Goal: Task Accomplishment & Management: Manage account settings

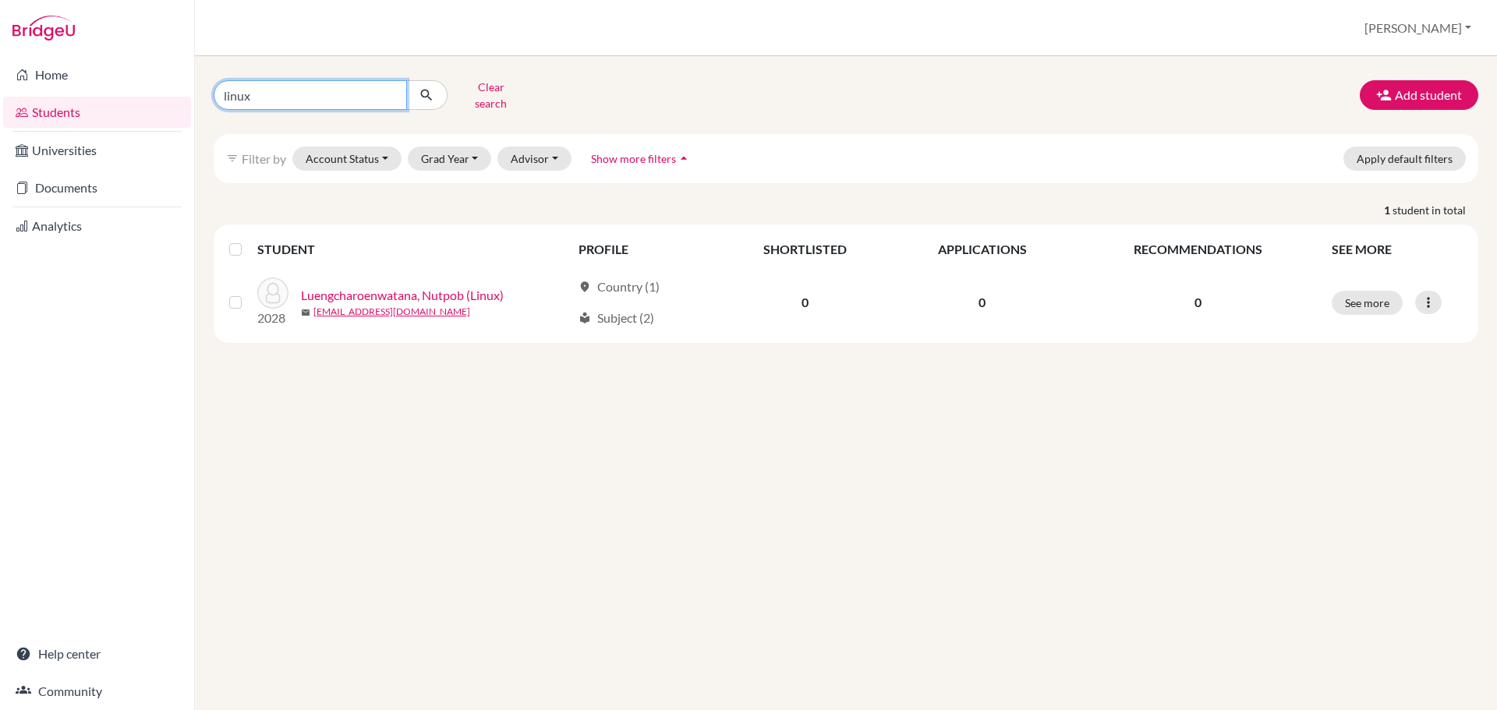
click at [266, 94] on input "linux" at bounding box center [310, 95] width 193 height 30
type input "junjaow"
click button "submit" at bounding box center [426, 95] width 41 height 30
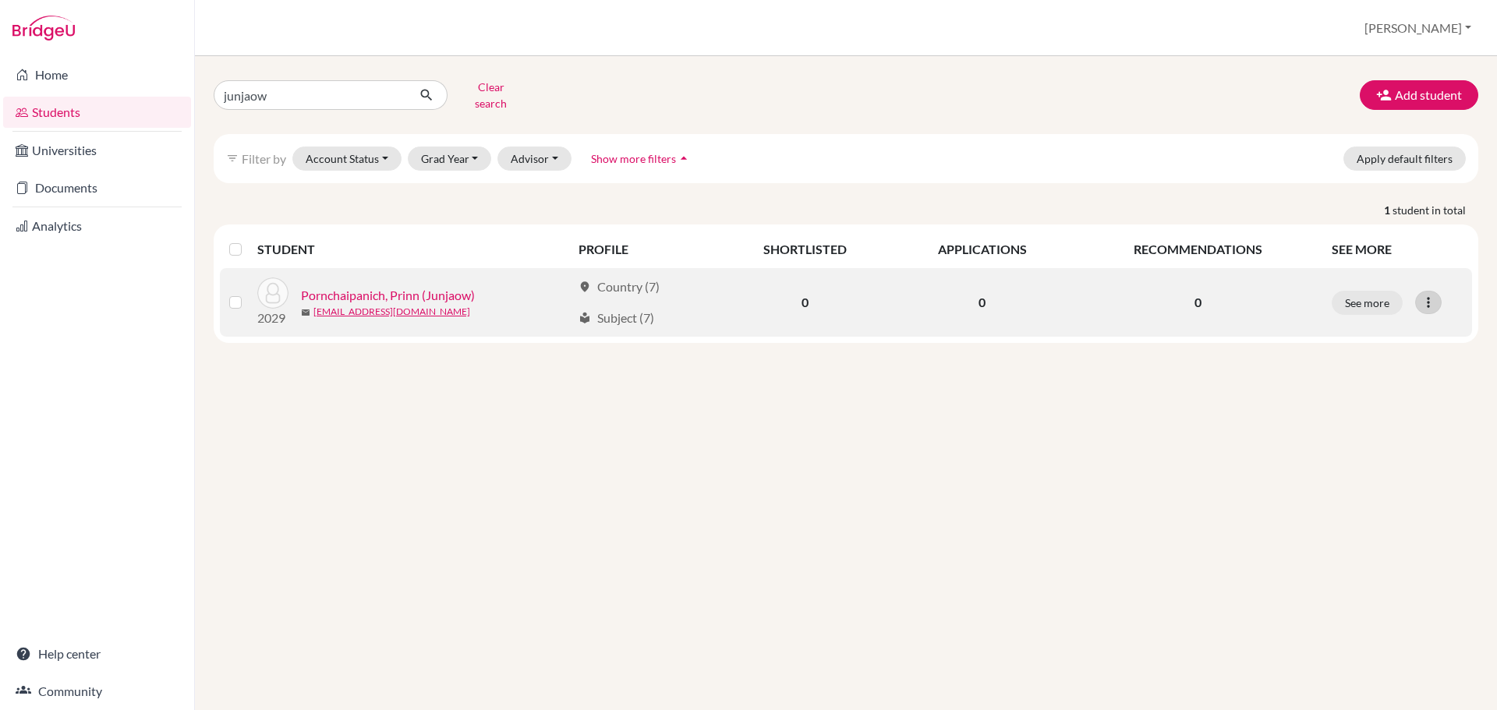
click at [1416, 295] on div at bounding box center [1428, 302] width 27 height 23
click at [1456, 291] on div "See more Edit student Send Message Reset Password" at bounding box center [1396, 303] width 131 height 24
click at [1421, 295] on icon at bounding box center [1428, 303] width 16 height 16
click at [1378, 376] on button "Reset Password" at bounding box center [1360, 385] width 123 height 25
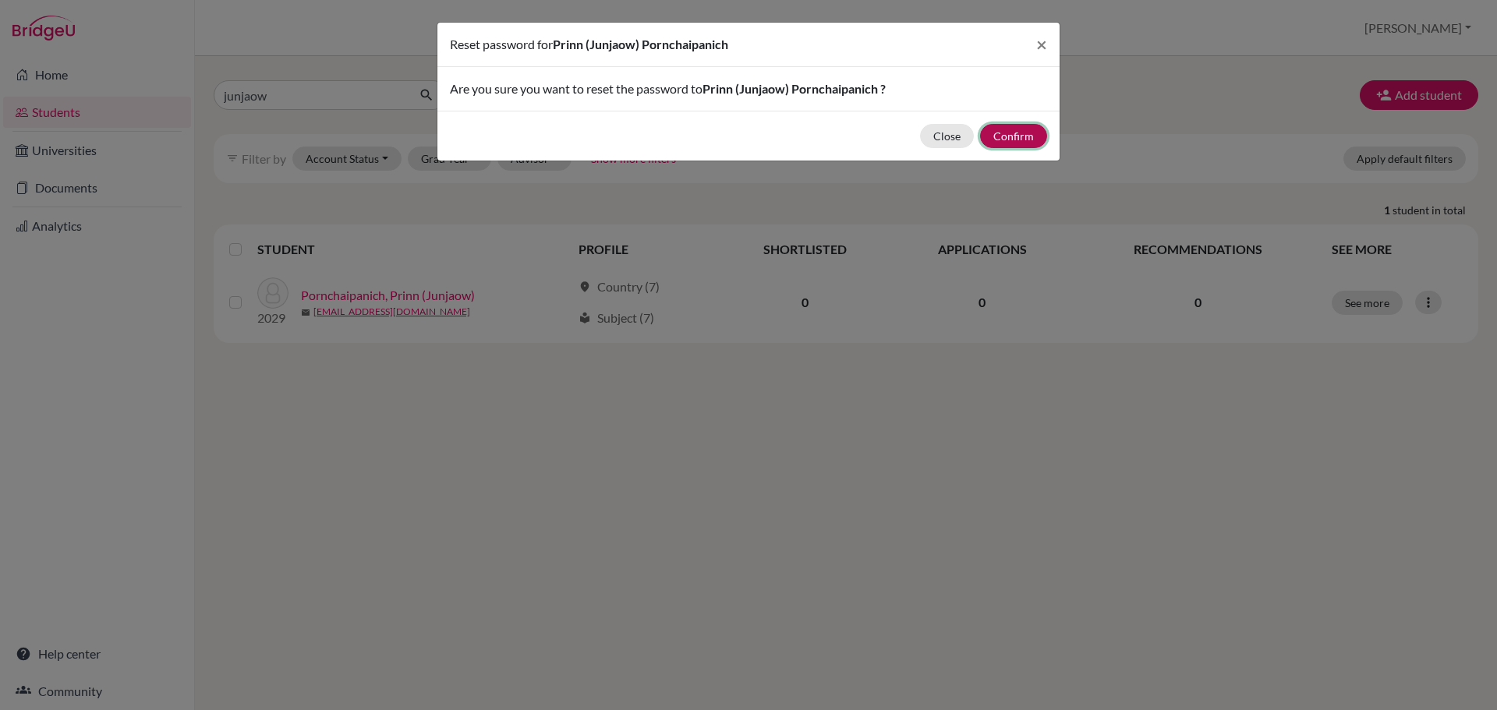
click at [1022, 130] on button "Confirm" at bounding box center [1013, 136] width 67 height 24
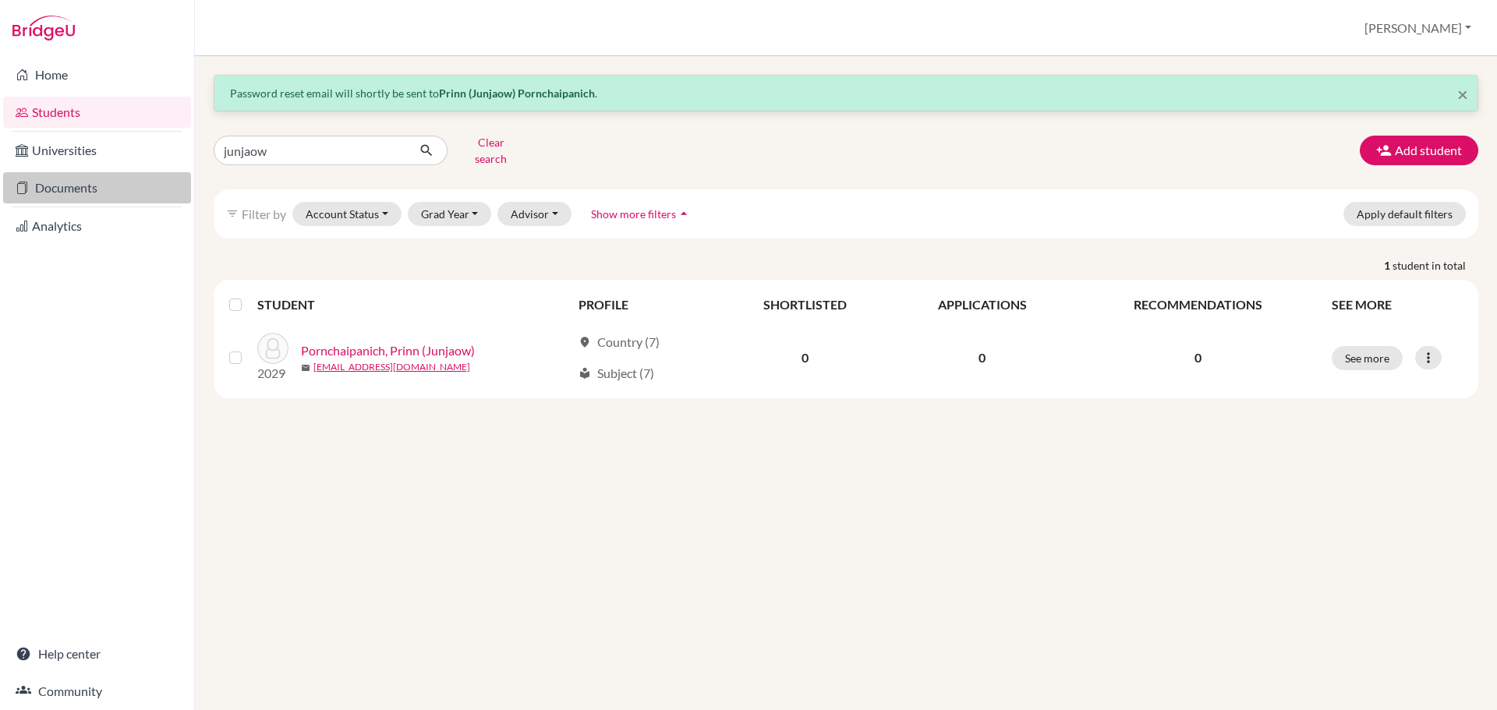
click at [83, 179] on link "Documents" at bounding box center [97, 187] width 188 height 31
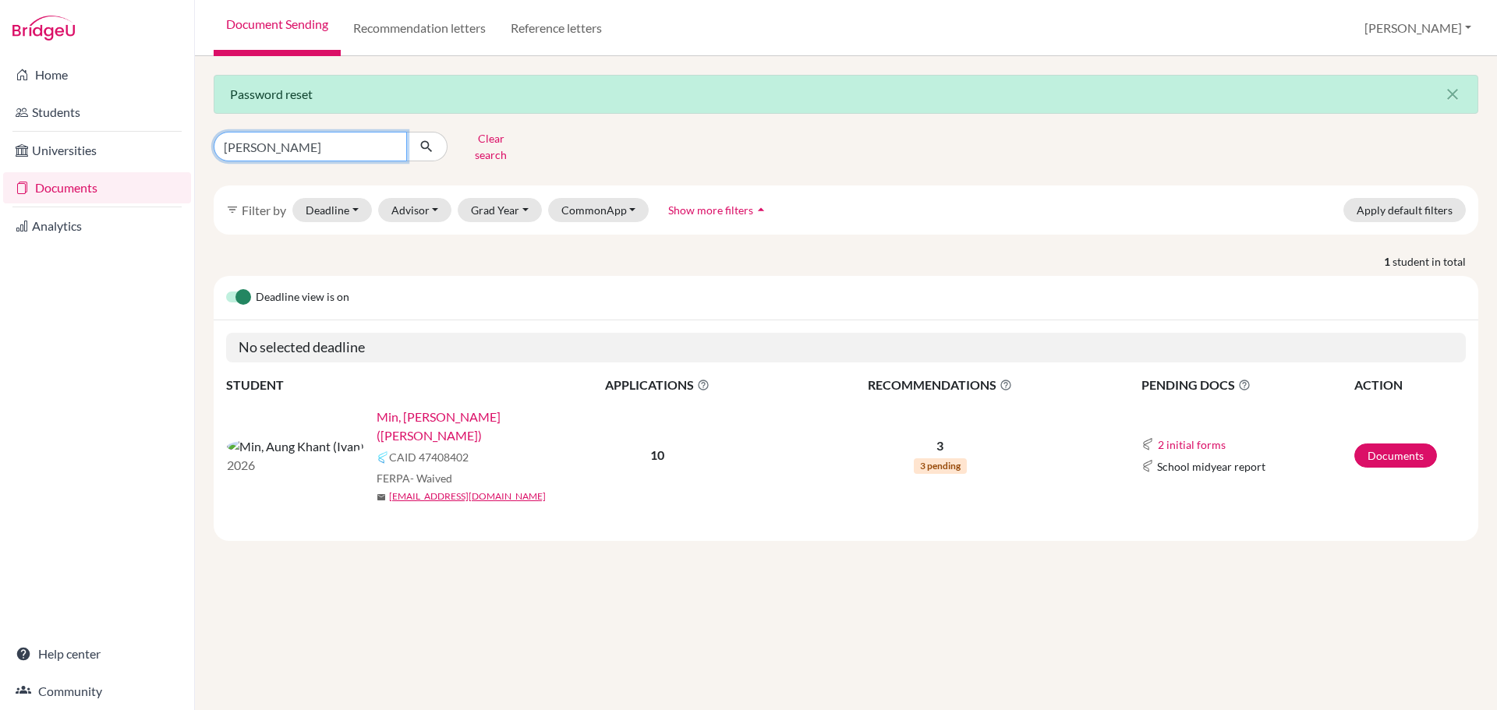
click at [339, 137] on input "[PERSON_NAME]" at bounding box center [310, 147] width 193 height 30
type input "[PERSON_NAME]"
click button "submit" at bounding box center [426, 147] width 41 height 30
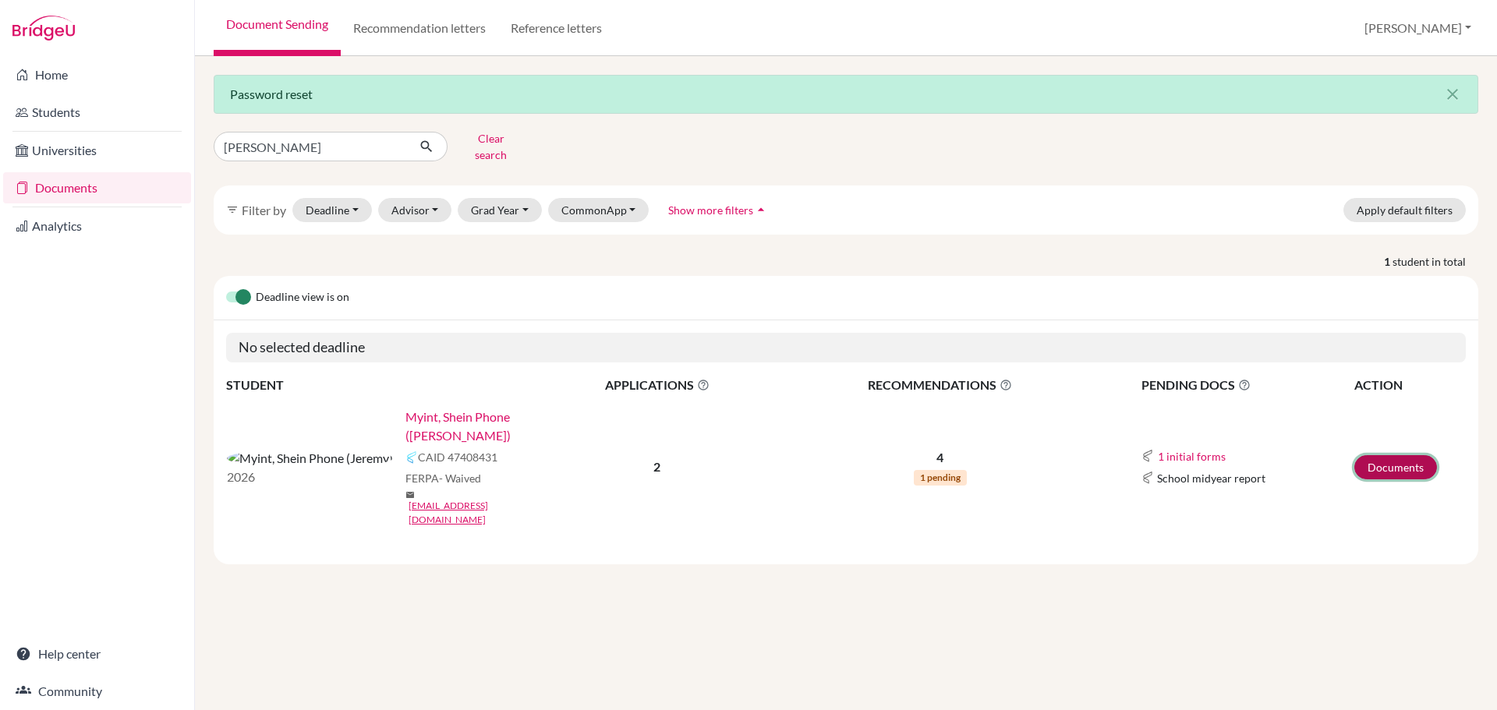
click at [1384, 455] on link "Documents" at bounding box center [1395, 467] width 83 height 24
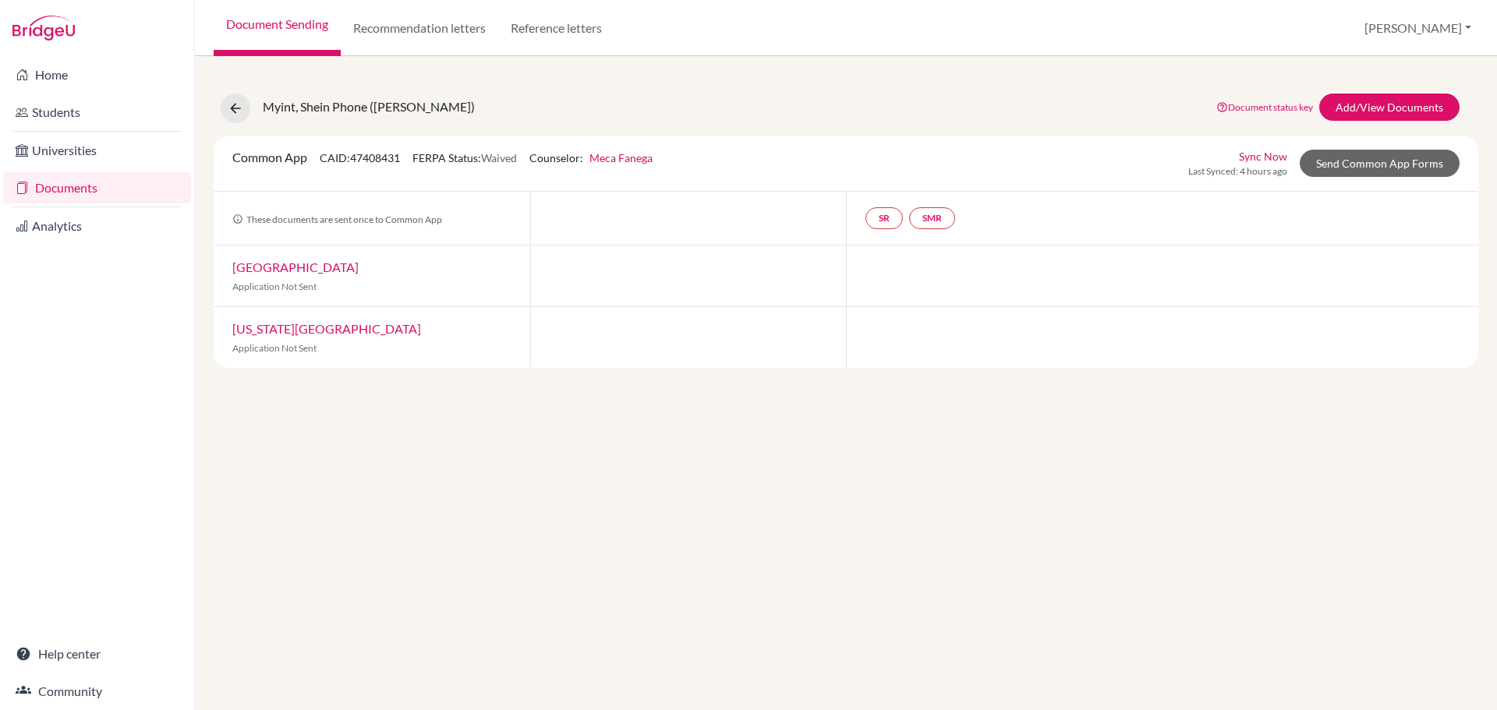
click at [643, 345] on div at bounding box center [688, 337] width 316 height 61
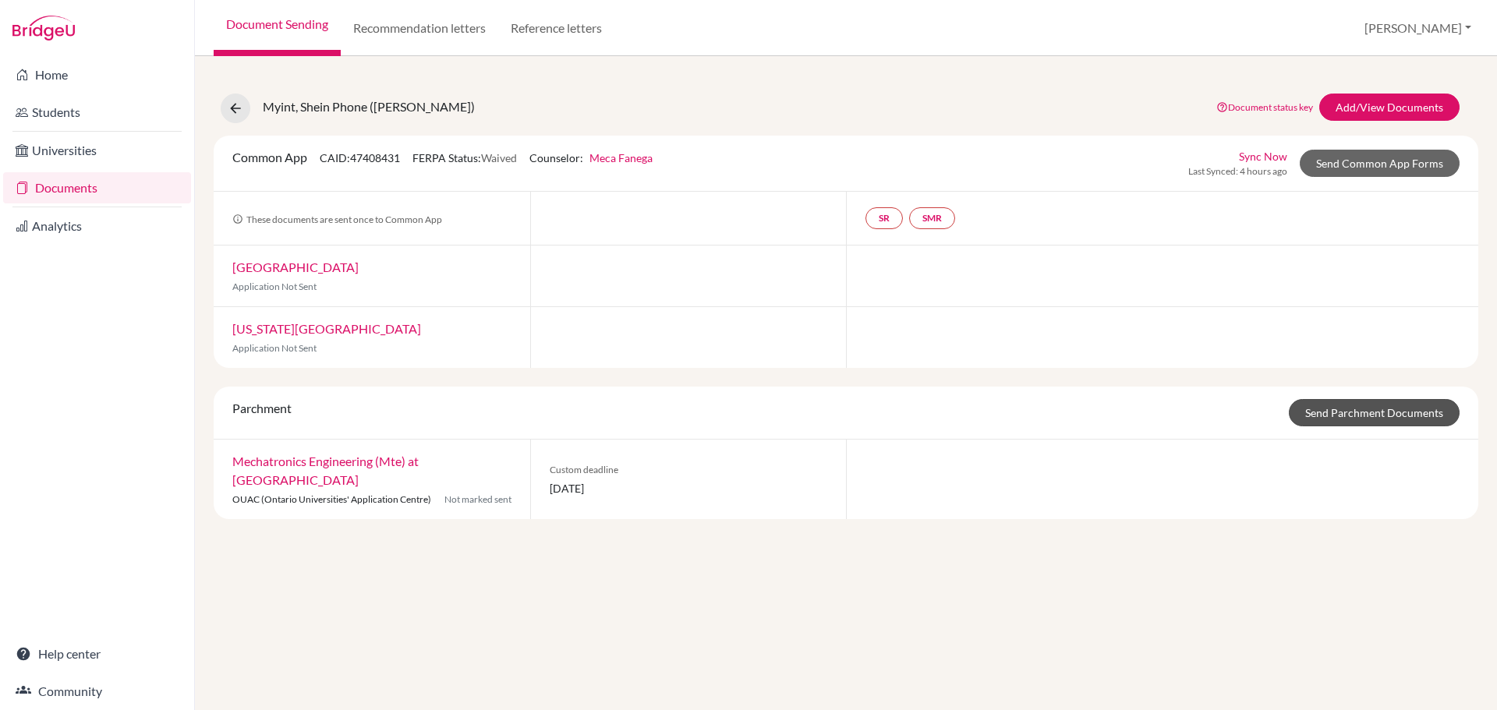
drag, startPoint x: 895, startPoint y: 475, endPoint x: 1404, endPoint y: 413, distance: 512.7
click at [1295, 487] on div at bounding box center [1162, 480] width 632 height 80
click at [1338, 94] on link "Add/View Documents" at bounding box center [1389, 107] width 140 height 27
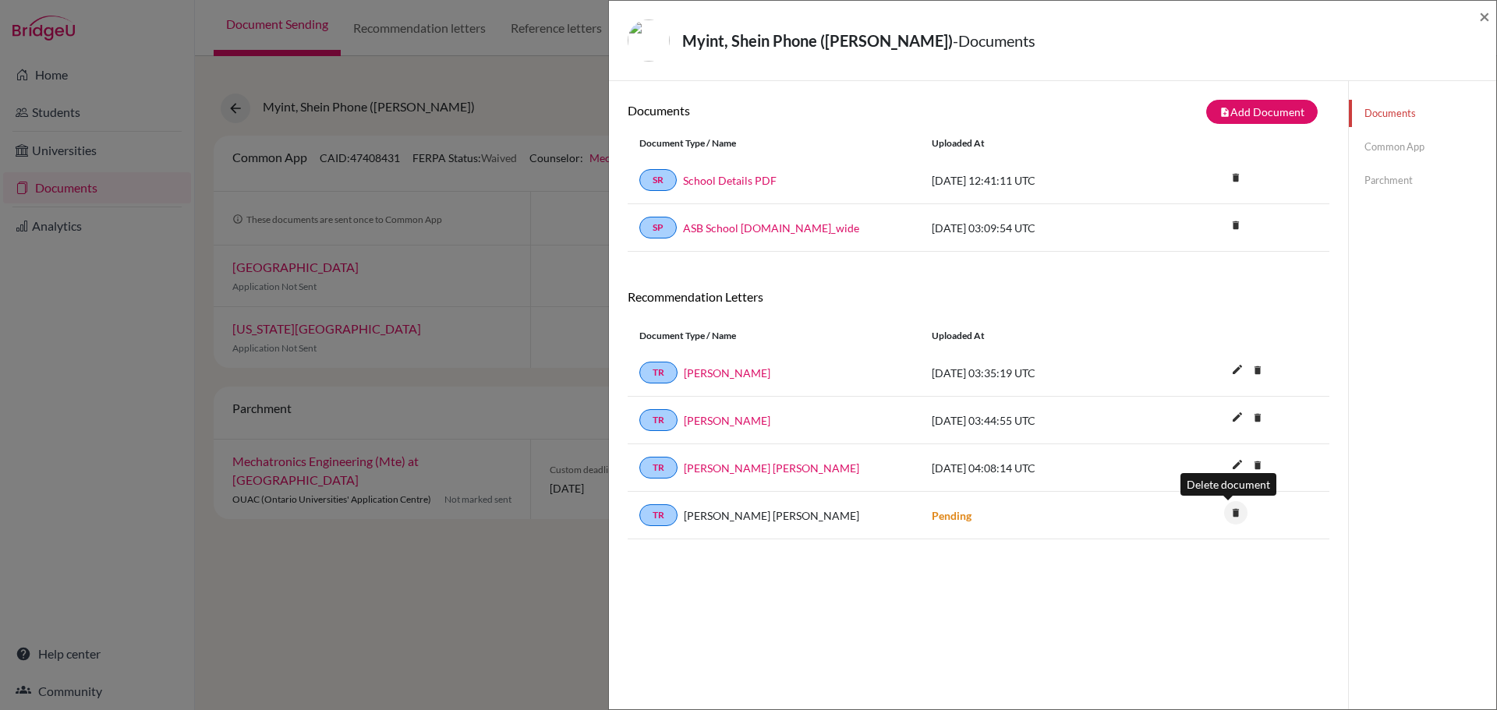
click at [1224, 515] on icon "delete" at bounding box center [1235, 512] width 23 height 23
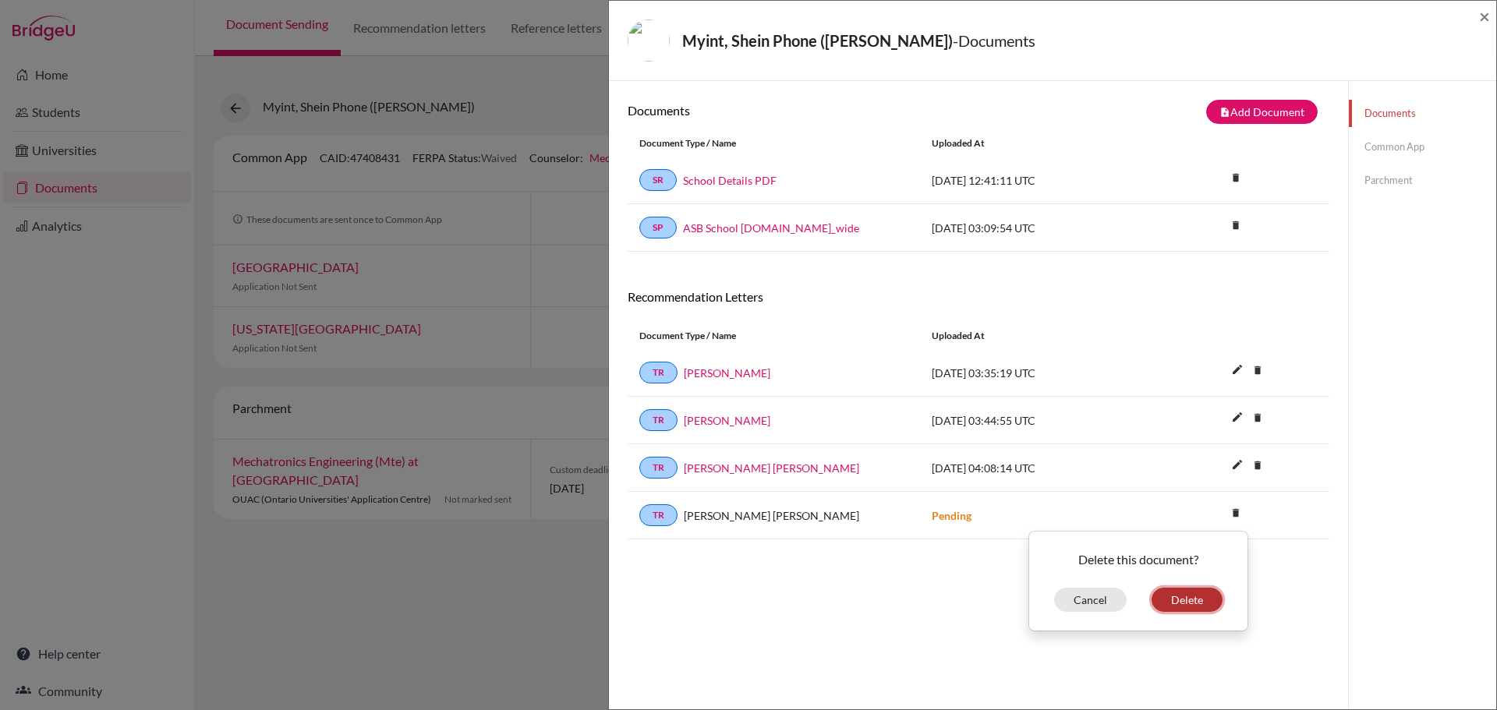
click at [1161, 598] on button "Delete" at bounding box center [1186, 600] width 71 height 24
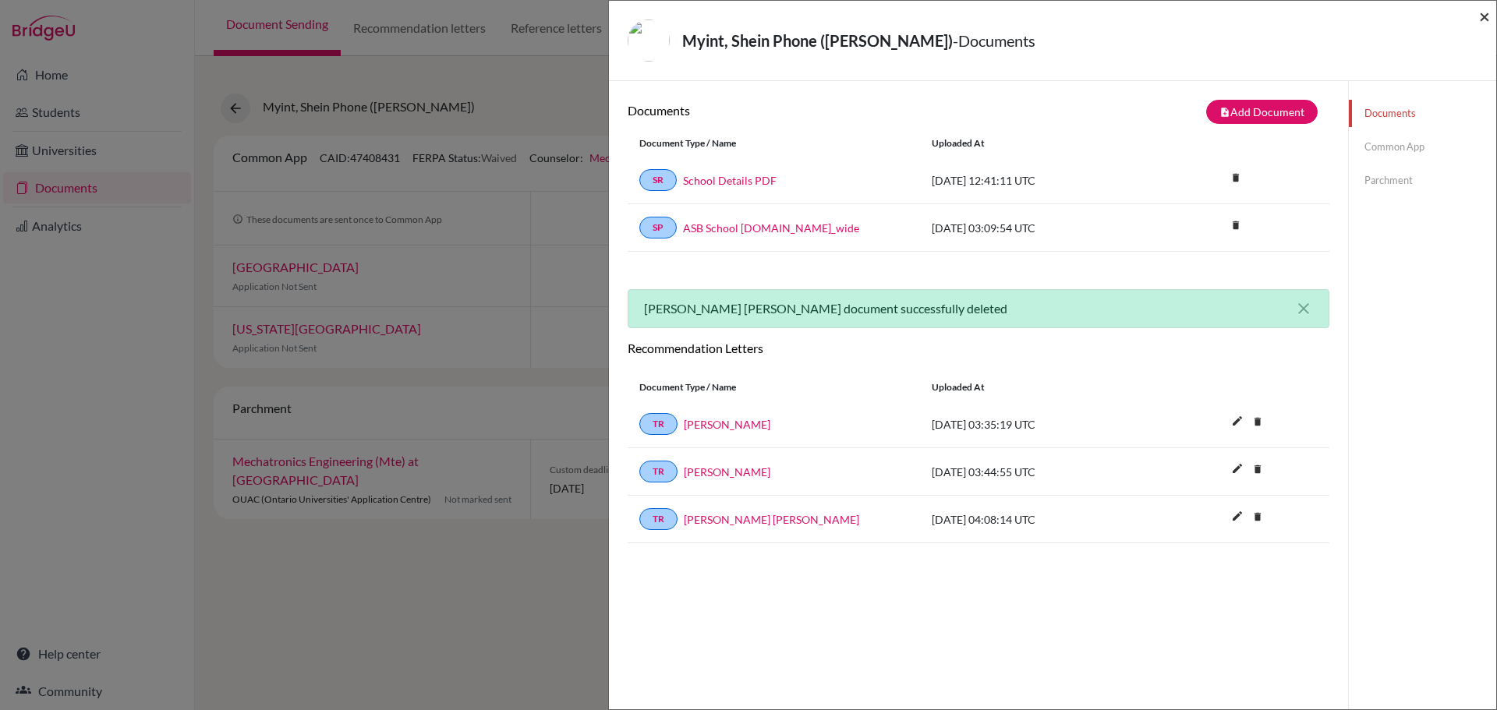
click at [1482, 12] on span "×" at bounding box center [1484, 16] width 11 height 23
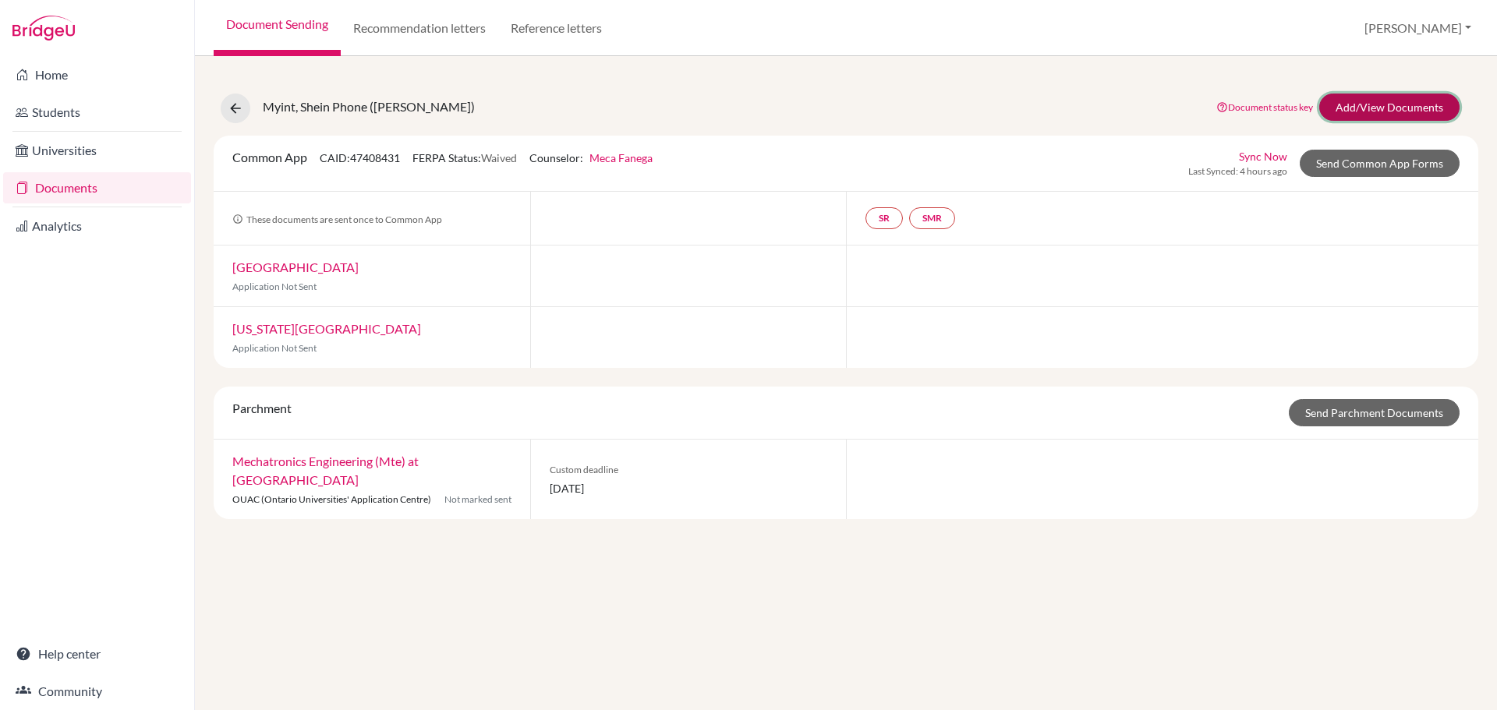
click at [1404, 115] on link "Add/View Documents" at bounding box center [1389, 107] width 140 height 27
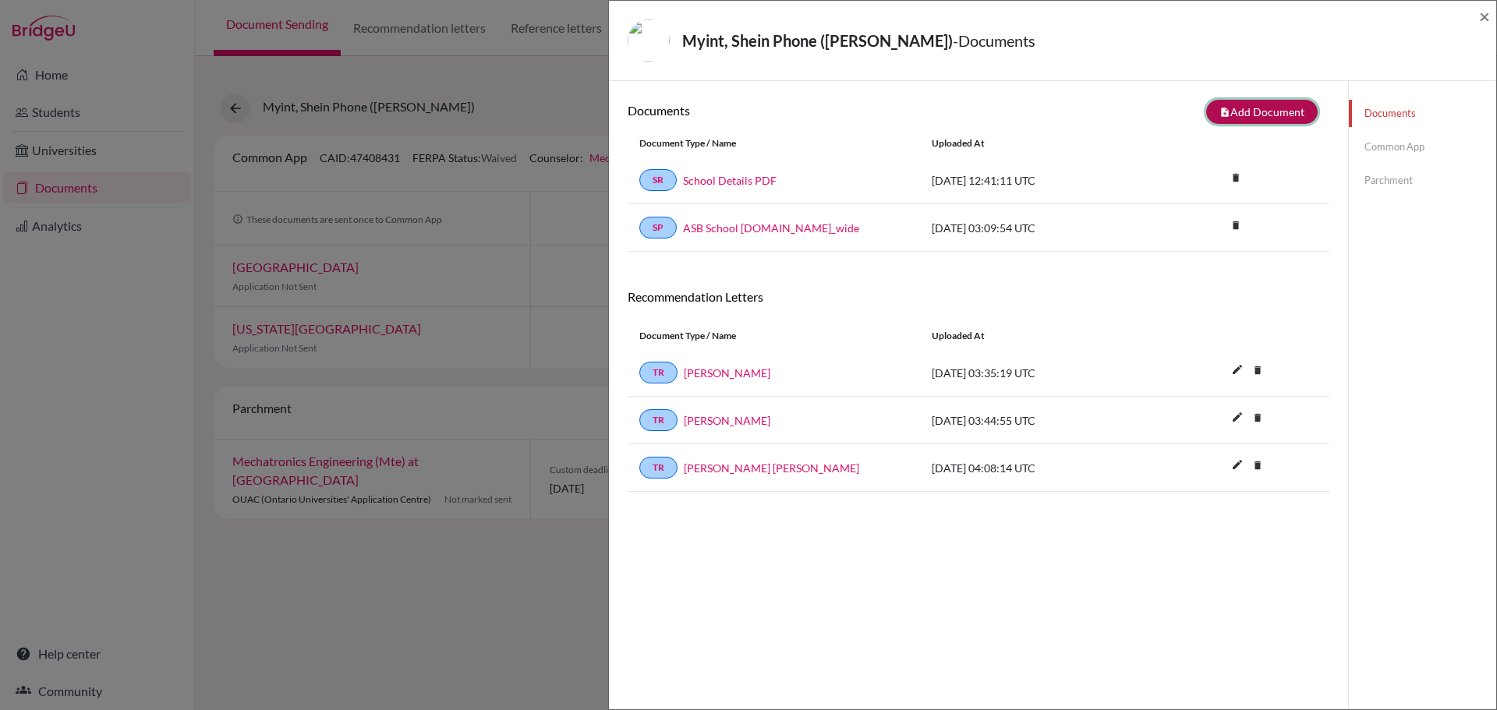
click at [1253, 117] on button "note_add Add Document" at bounding box center [1261, 112] width 111 height 24
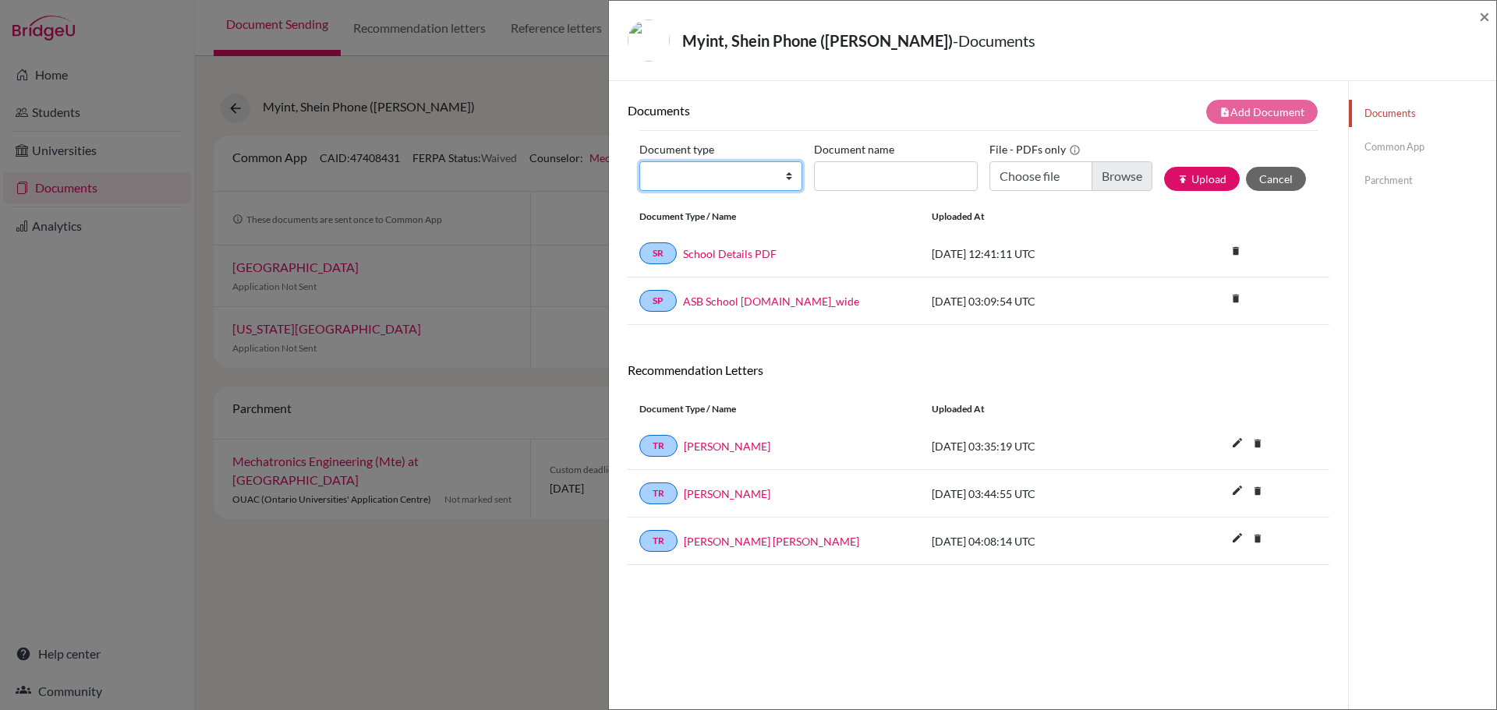
drag, startPoint x: 738, startPoint y: 163, endPoint x: 749, endPoint y: 162, distance: 10.9
click at [738, 163] on select "Change explanation for Common App reports Counselor recommendation Internationa…" at bounding box center [720, 176] width 163 height 30
click at [861, 171] on input "Document name" at bounding box center [895, 176] width 163 height 30
click at [769, 168] on select "Change explanation for Common App reports Counselor recommendation Internationa…" at bounding box center [720, 176] width 163 height 30
select select "46"
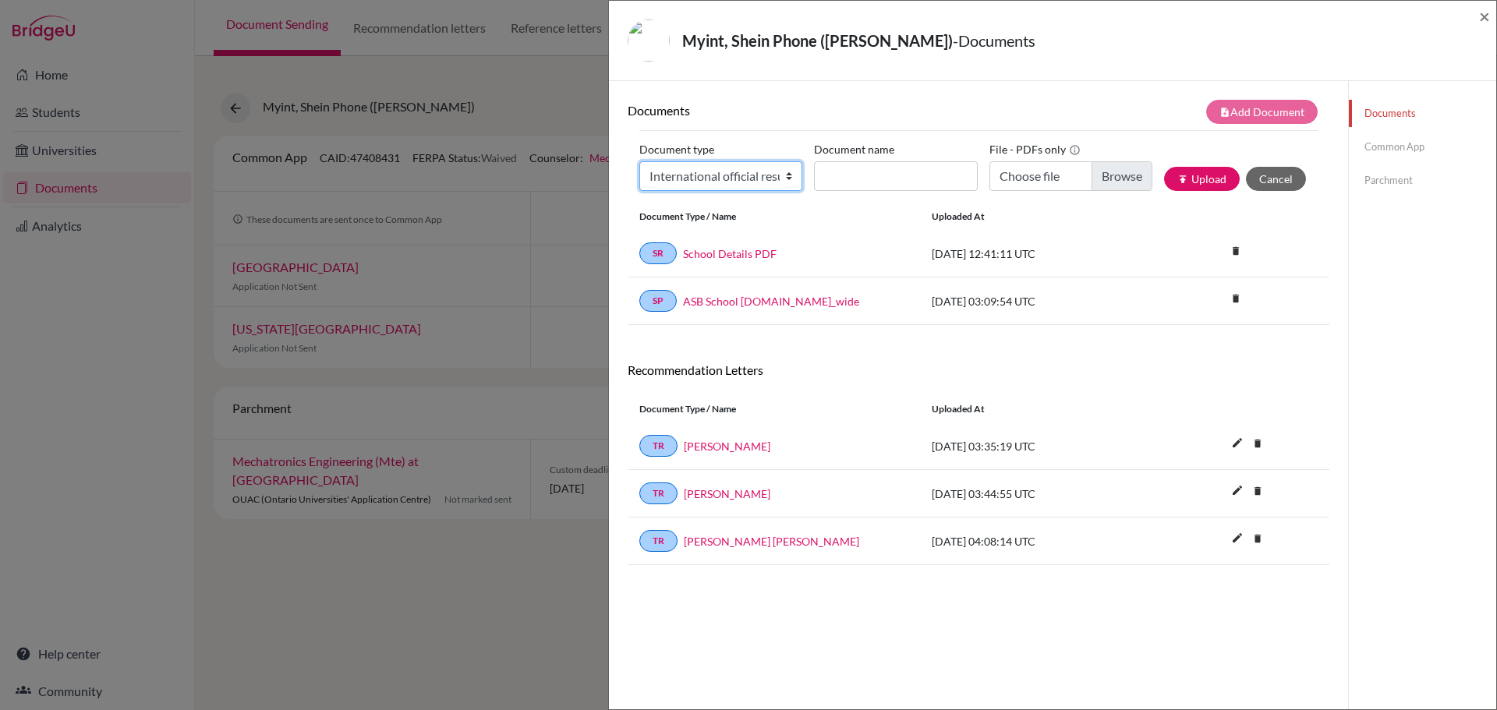
click at [639, 161] on select "Change explanation for Common App reports Counselor recommendation Internationa…" at bounding box center [720, 176] width 163 height 30
click at [787, 176] on select "Change explanation for Common App reports Counselor recommendation Internationa…" at bounding box center [720, 176] width 163 height 30
click at [1484, 19] on span "×" at bounding box center [1484, 16] width 11 height 23
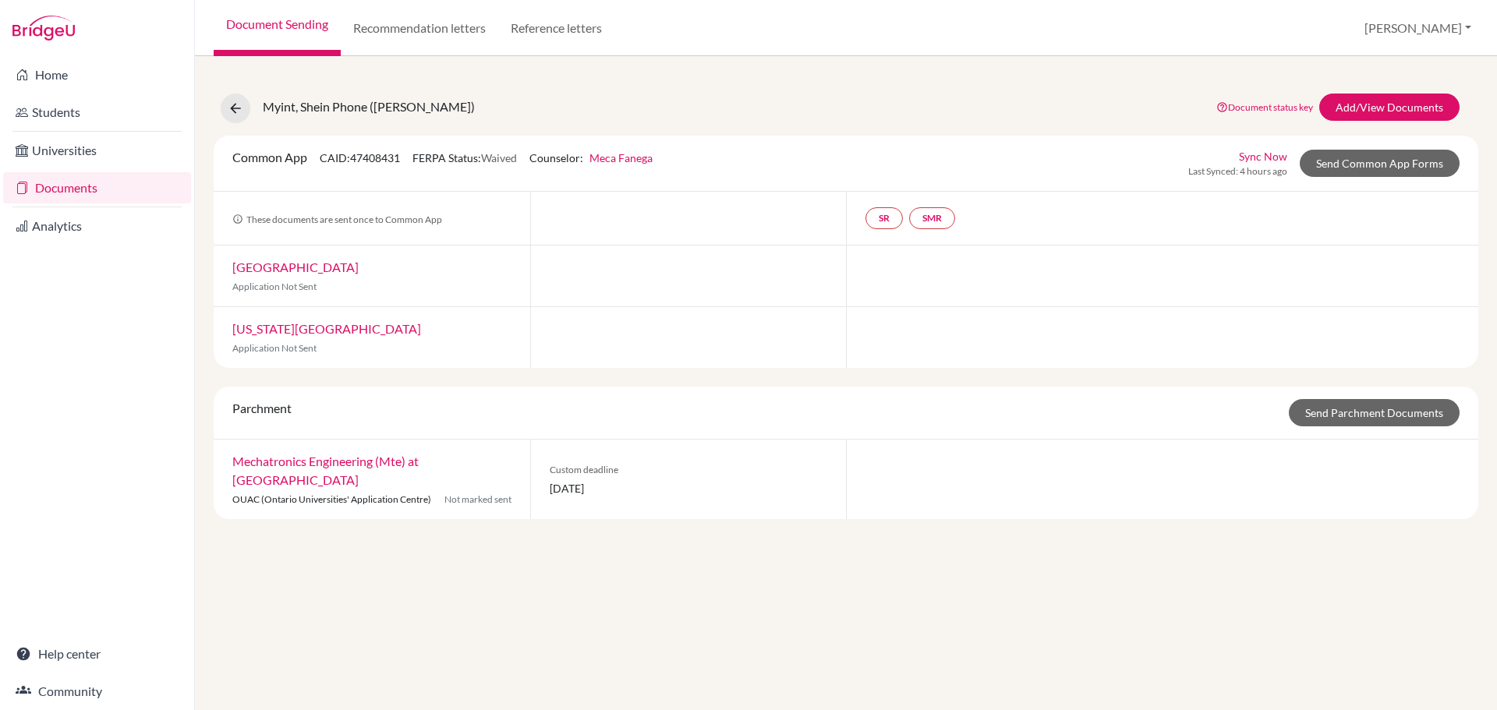
click at [550, 582] on div "Myint, Shein Phone (Jeremy) Document status key TR Requirement. Document not up…" at bounding box center [846, 383] width 1302 height 654
